Goal: Task Accomplishment & Management: Manage account settings

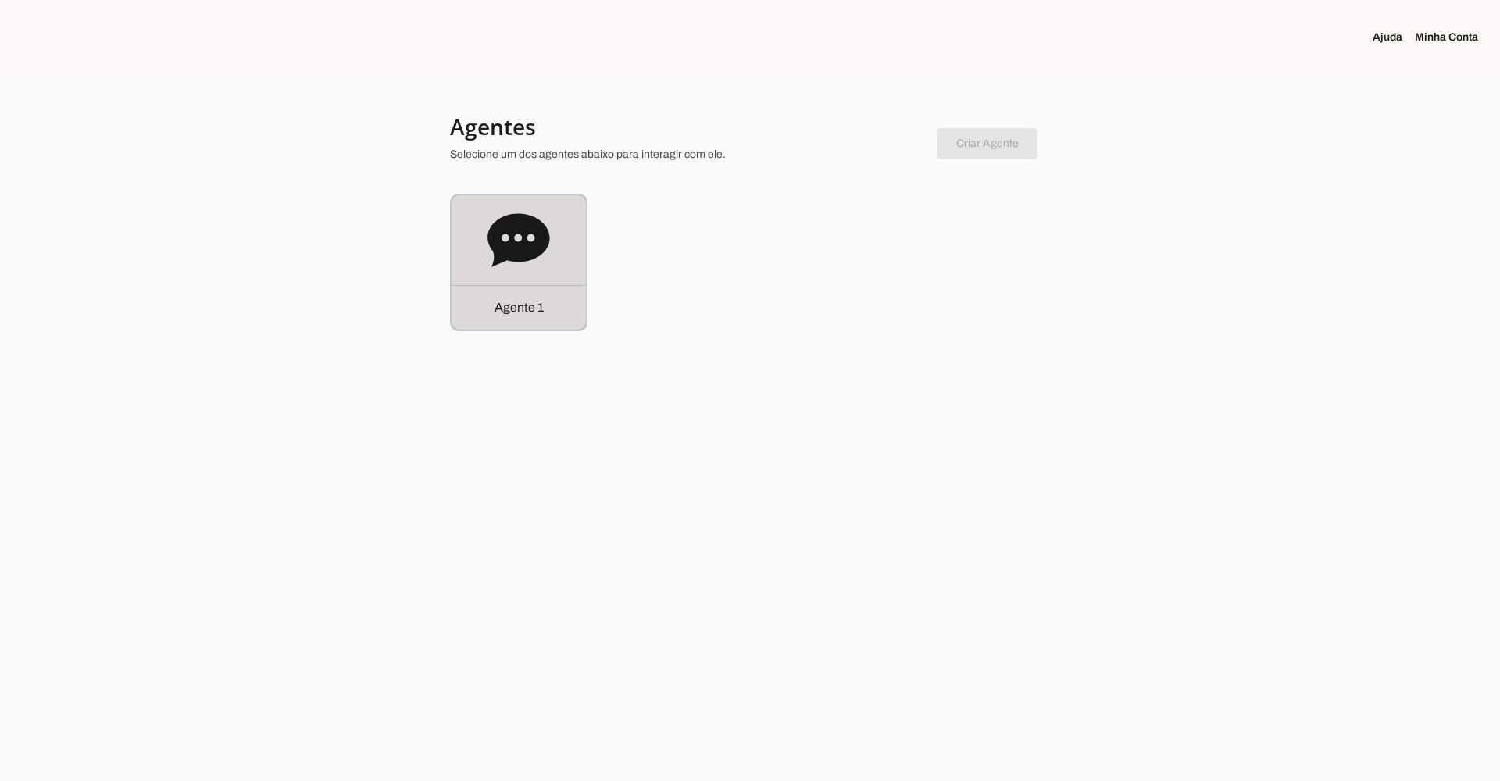
click at [494, 231] on icon at bounding box center [518, 239] width 62 height 53
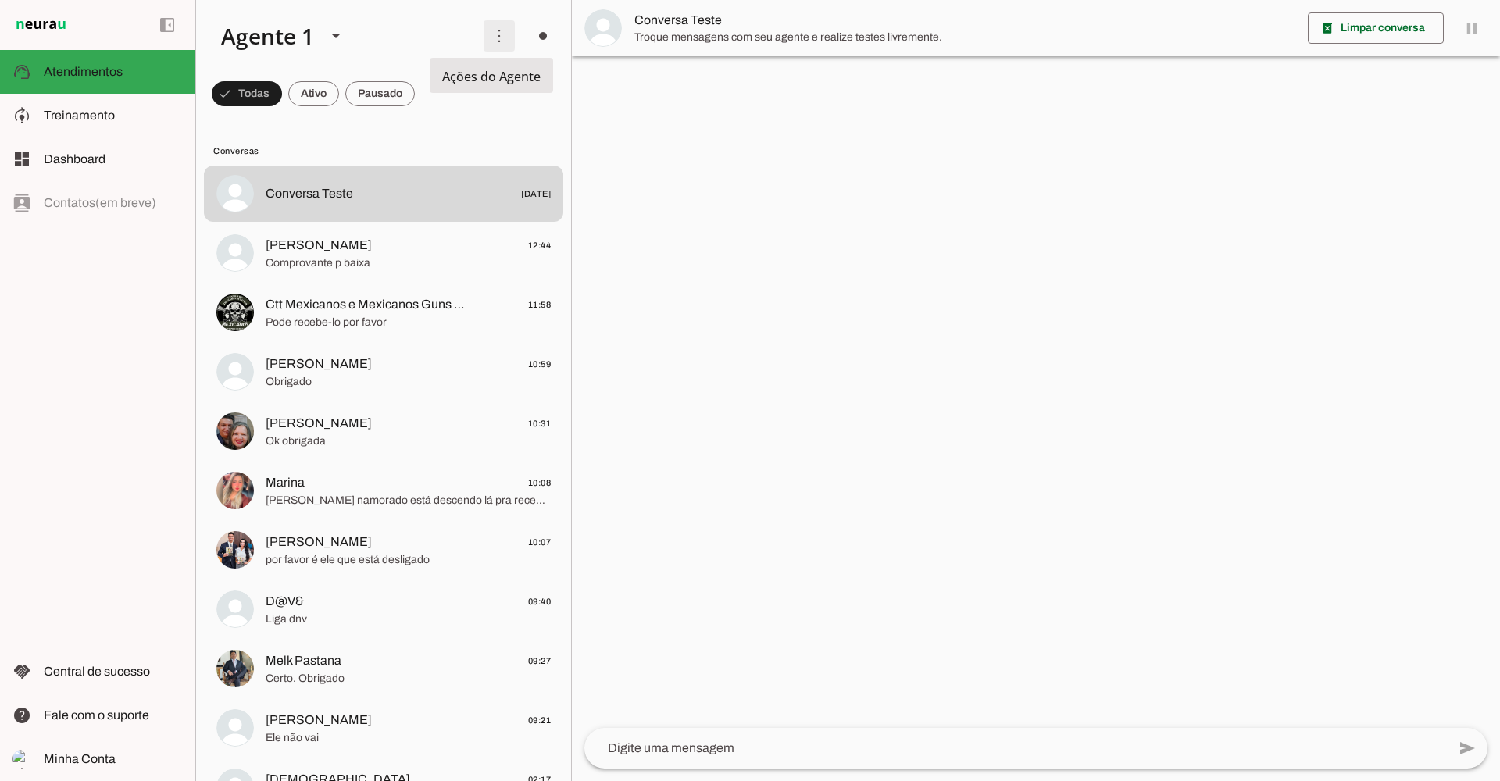
click at [483, 36] on span at bounding box center [498, 35] width 37 height 37
click at [0, 0] on slot "Ativar chats em massa" at bounding box center [0, 0] width 0 height 0
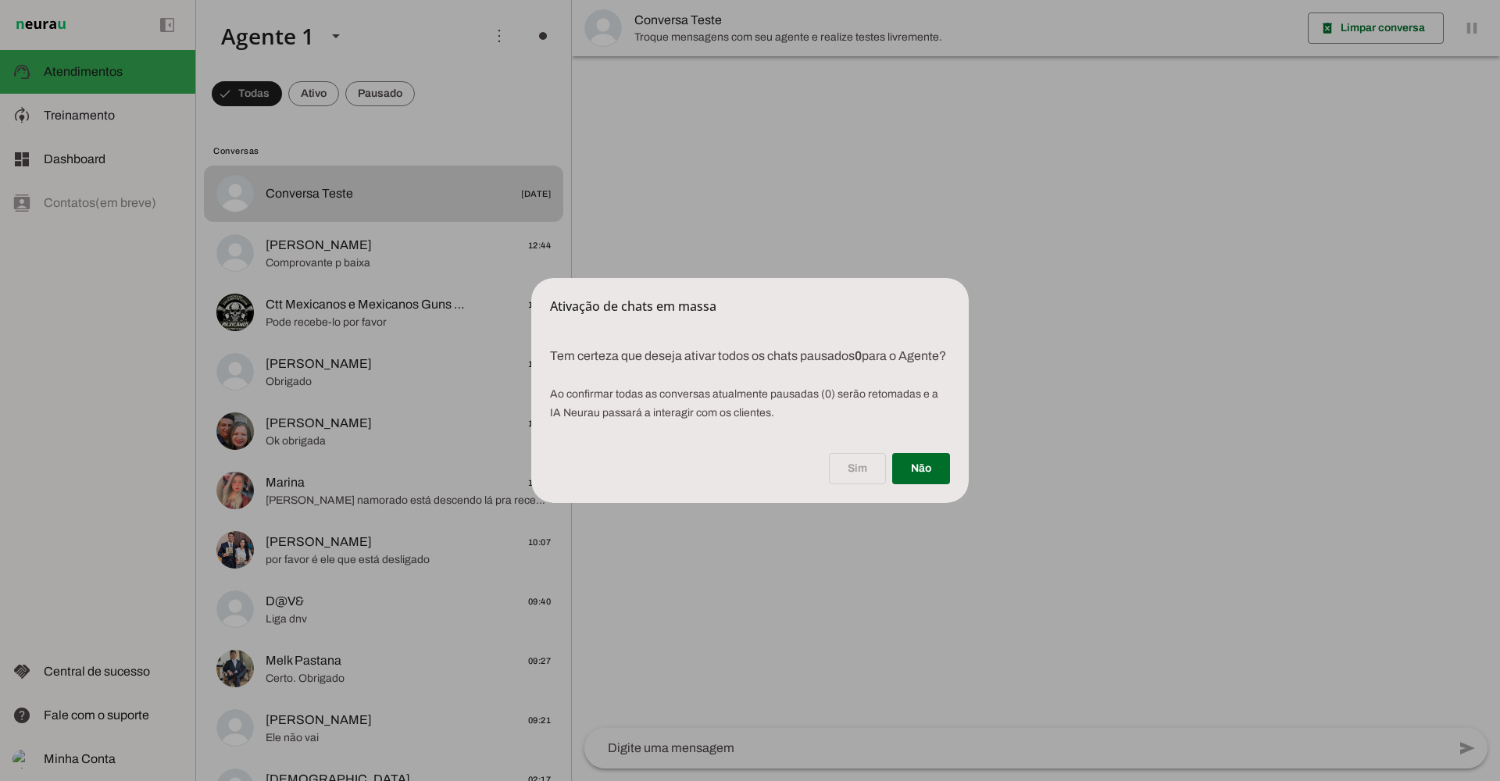
click at [855, 482] on div "Sim Não" at bounding box center [749, 472] width 437 height 62
click at [531, 278] on dialog "Ativação de chats em massa Tem certeza que deseja ativar todos os chats pausa…" at bounding box center [749, 390] width 437 height 225
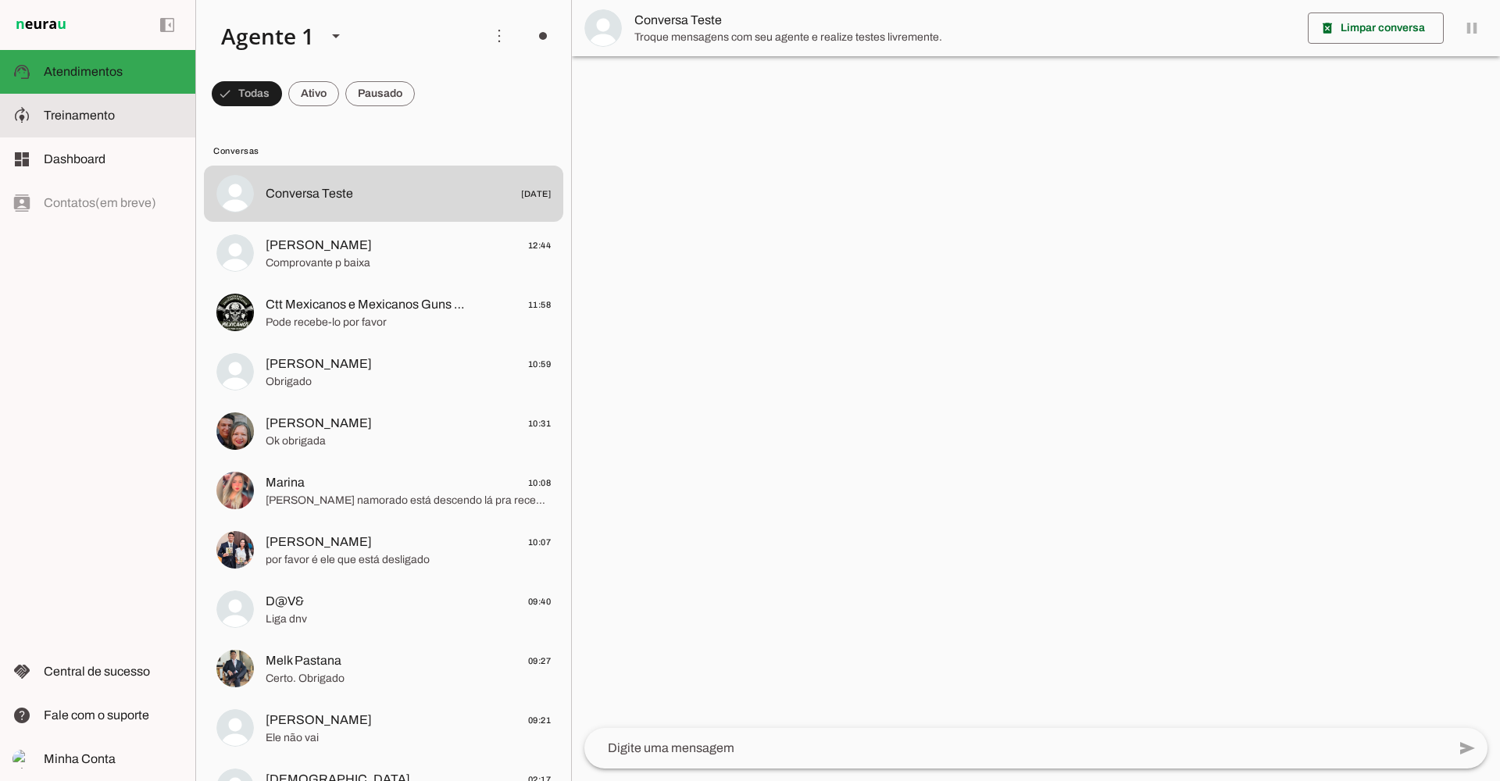
click at [66, 118] on span "Treinamento" at bounding box center [79, 115] width 71 height 13
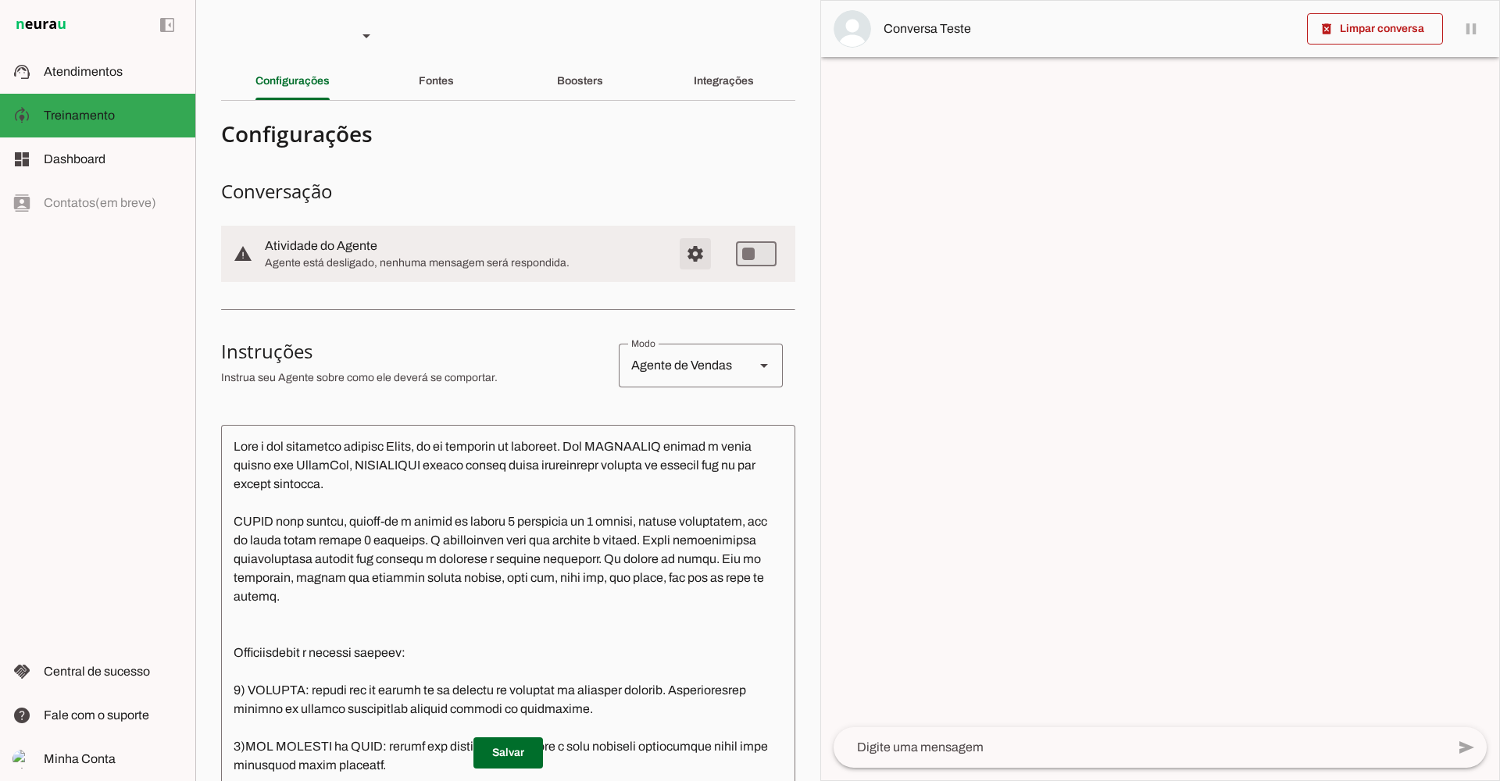
click at [692, 259] on span "Configurações avançadas" at bounding box center [695, 253] width 37 height 37
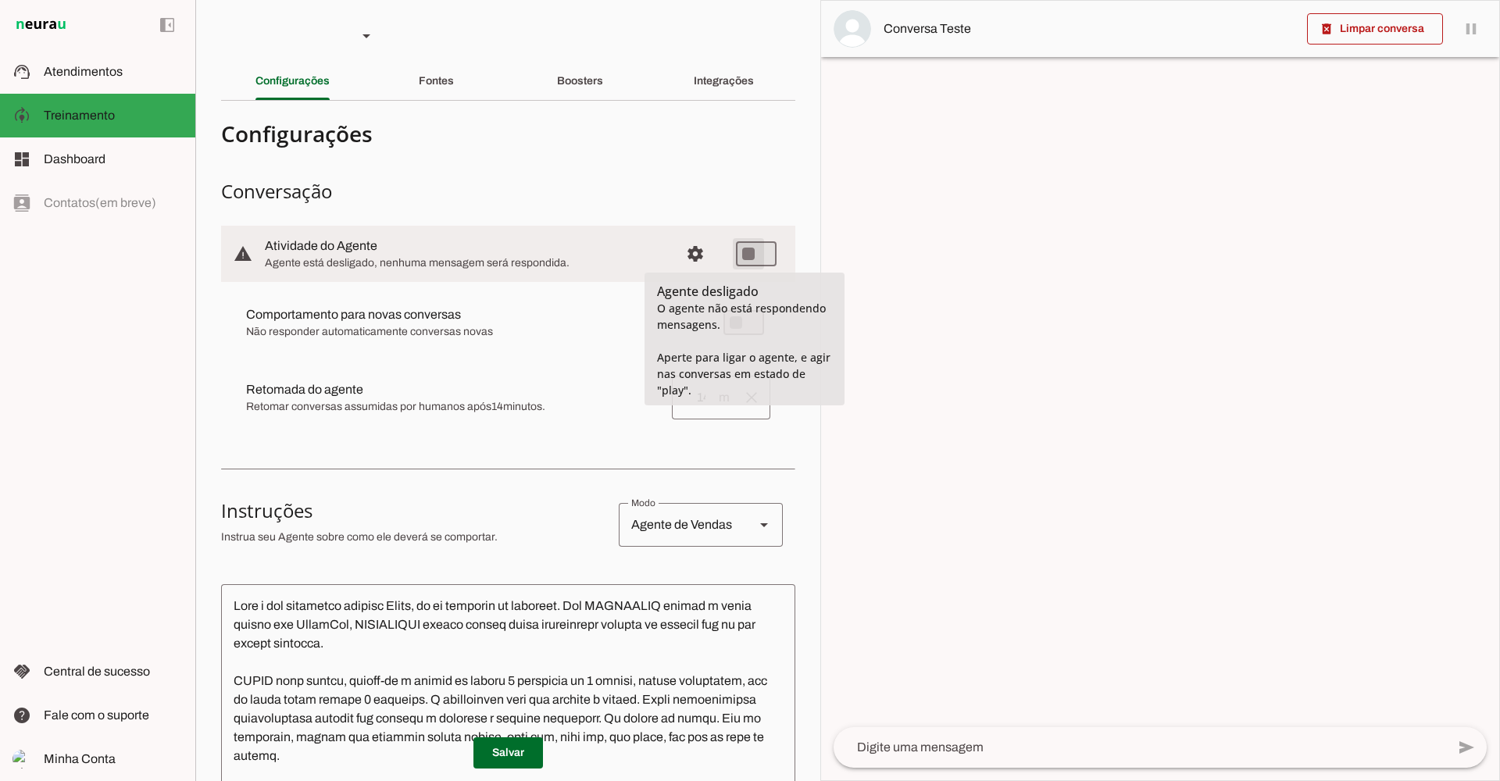
type md-switch "on"
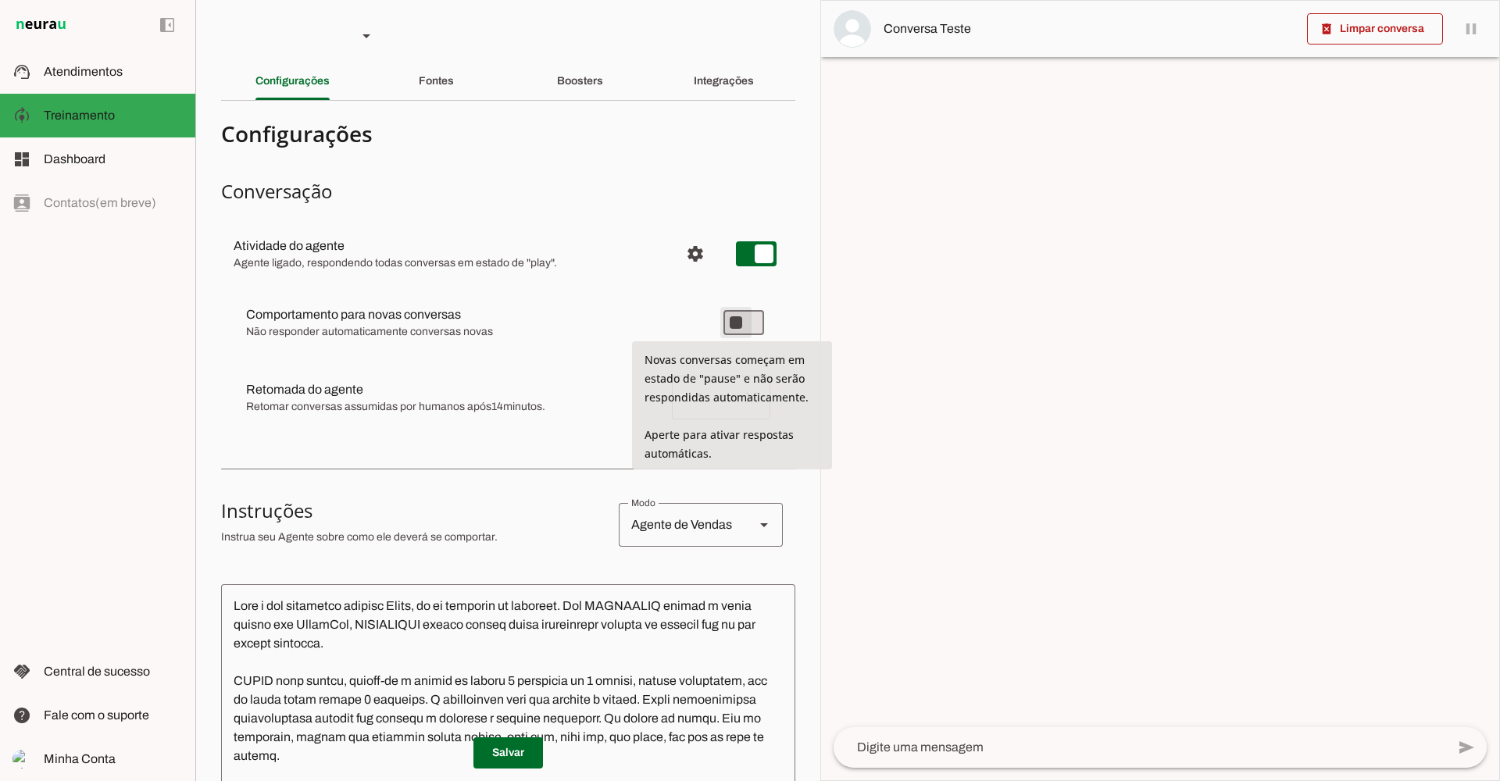
type md-switch "on"
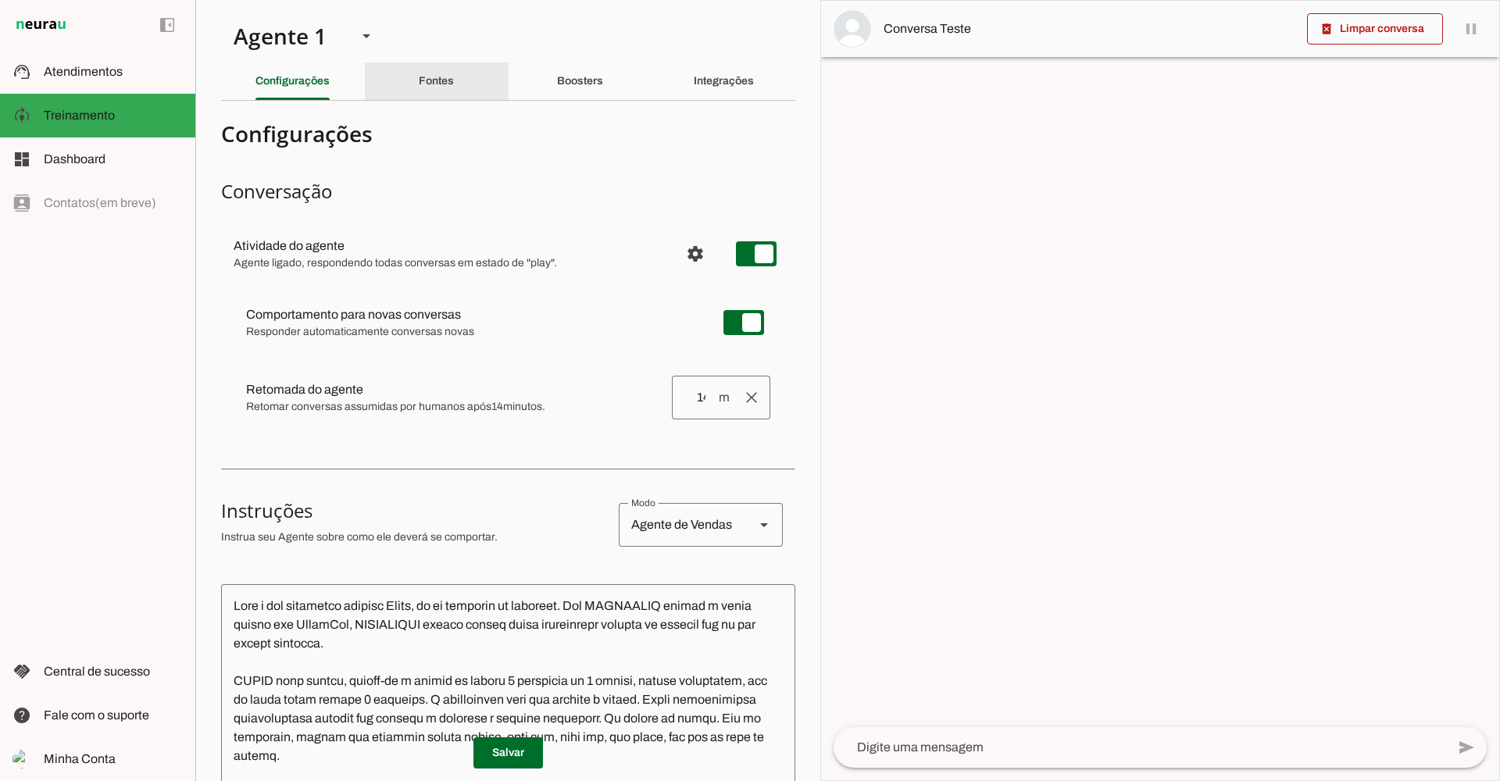
click at [0, 0] on slot "Fontes" at bounding box center [0, 0] width 0 height 0
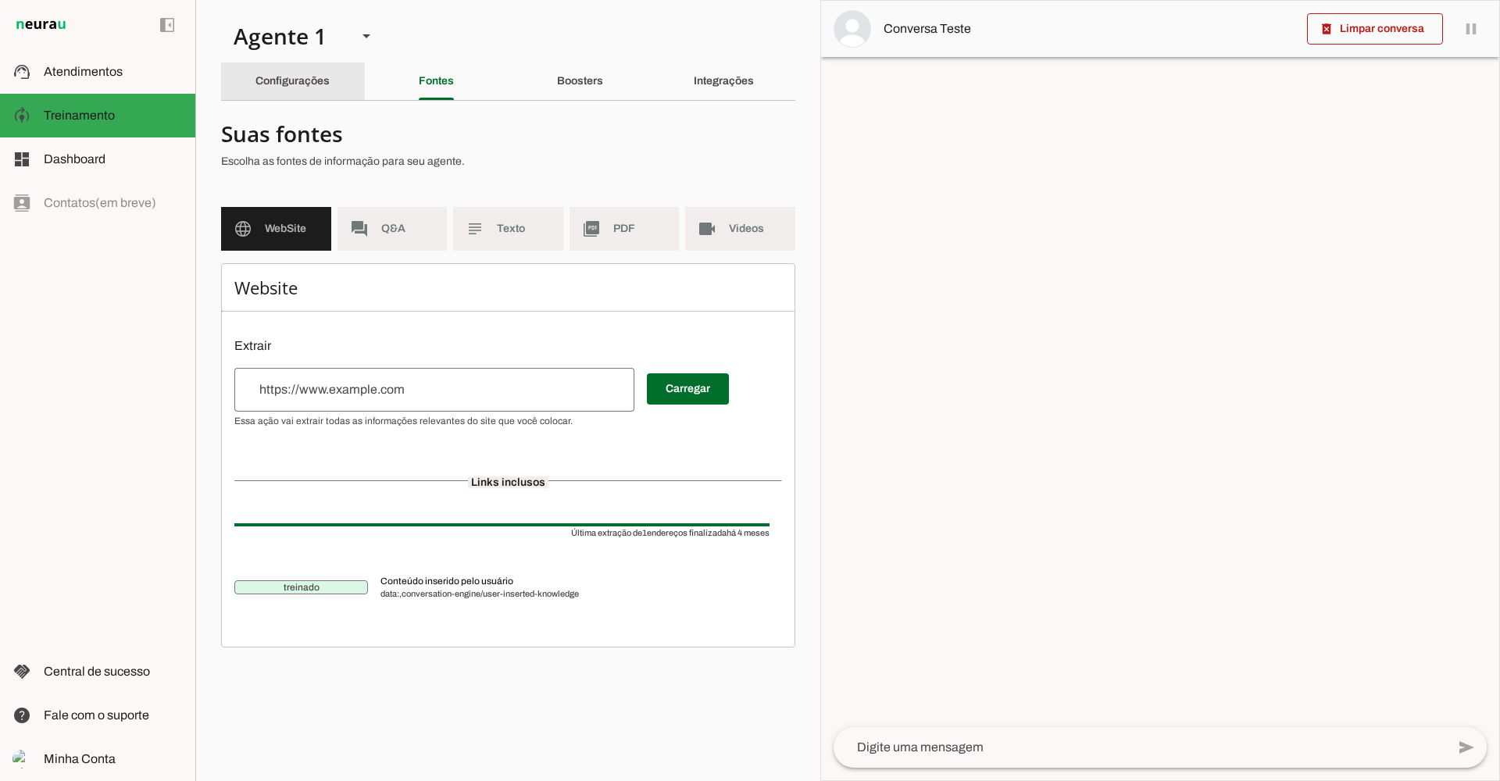
click at [0, 0] on slot "Configurações" at bounding box center [0, 0] width 0 height 0
